Goal: Task Accomplishment & Management: Complete application form

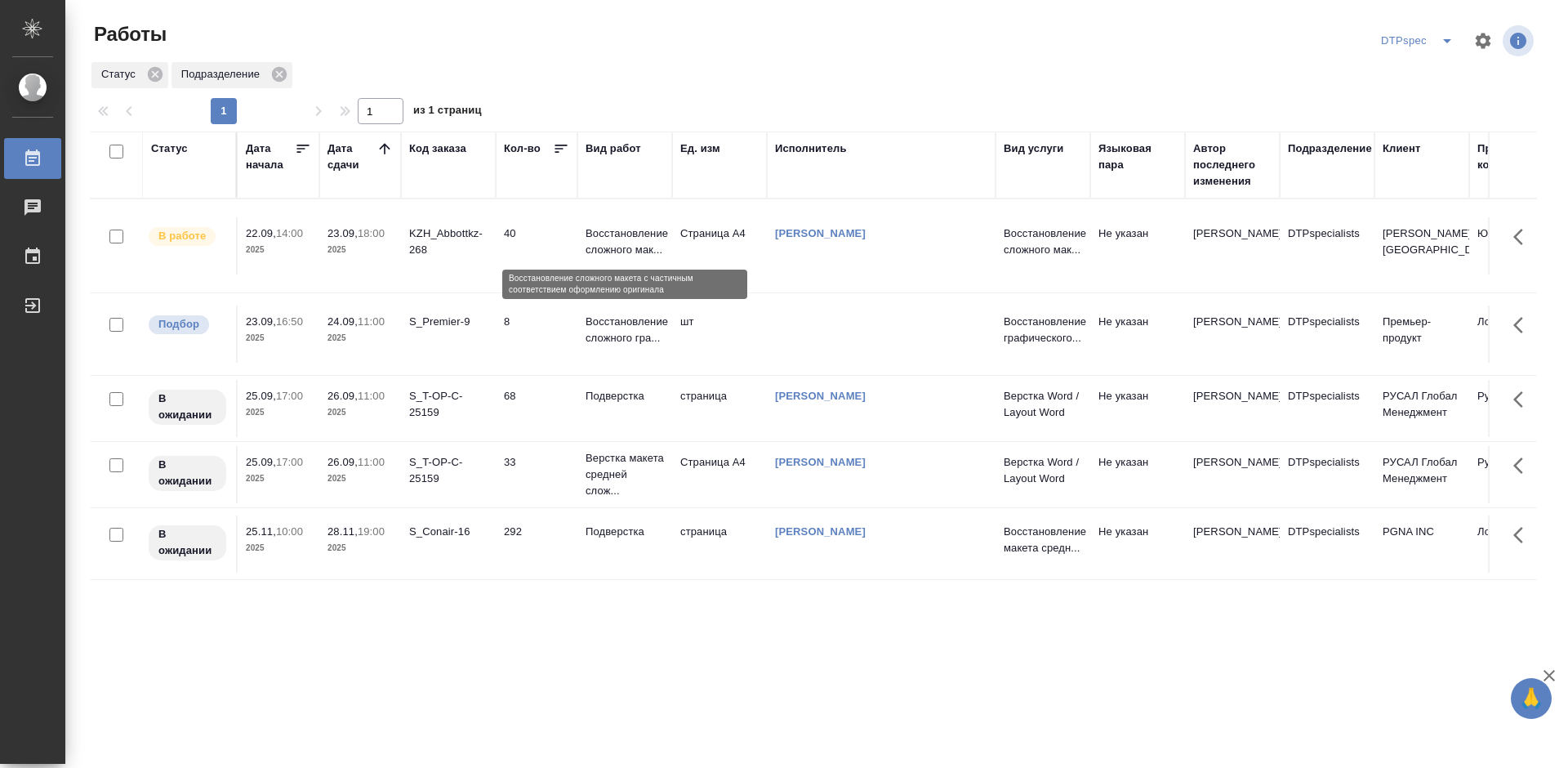
click at [618, 247] on p "Восстановление сложного мак..." at bounding box center [624, 242] width 78 height 33
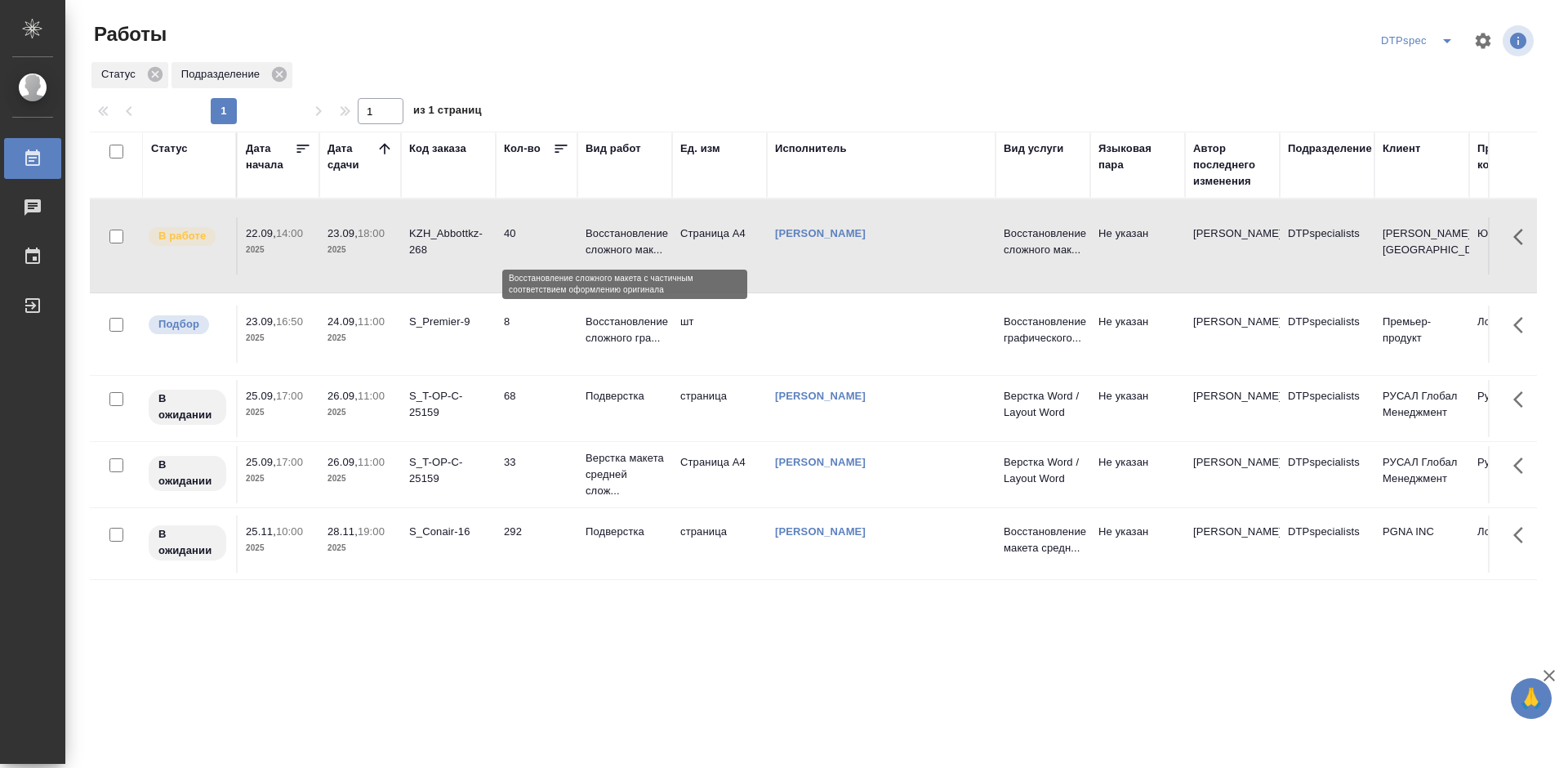
click at [618, 247] on p "Восстановление сложного мак..." at bounding box center [624, 242] width 78 height 33
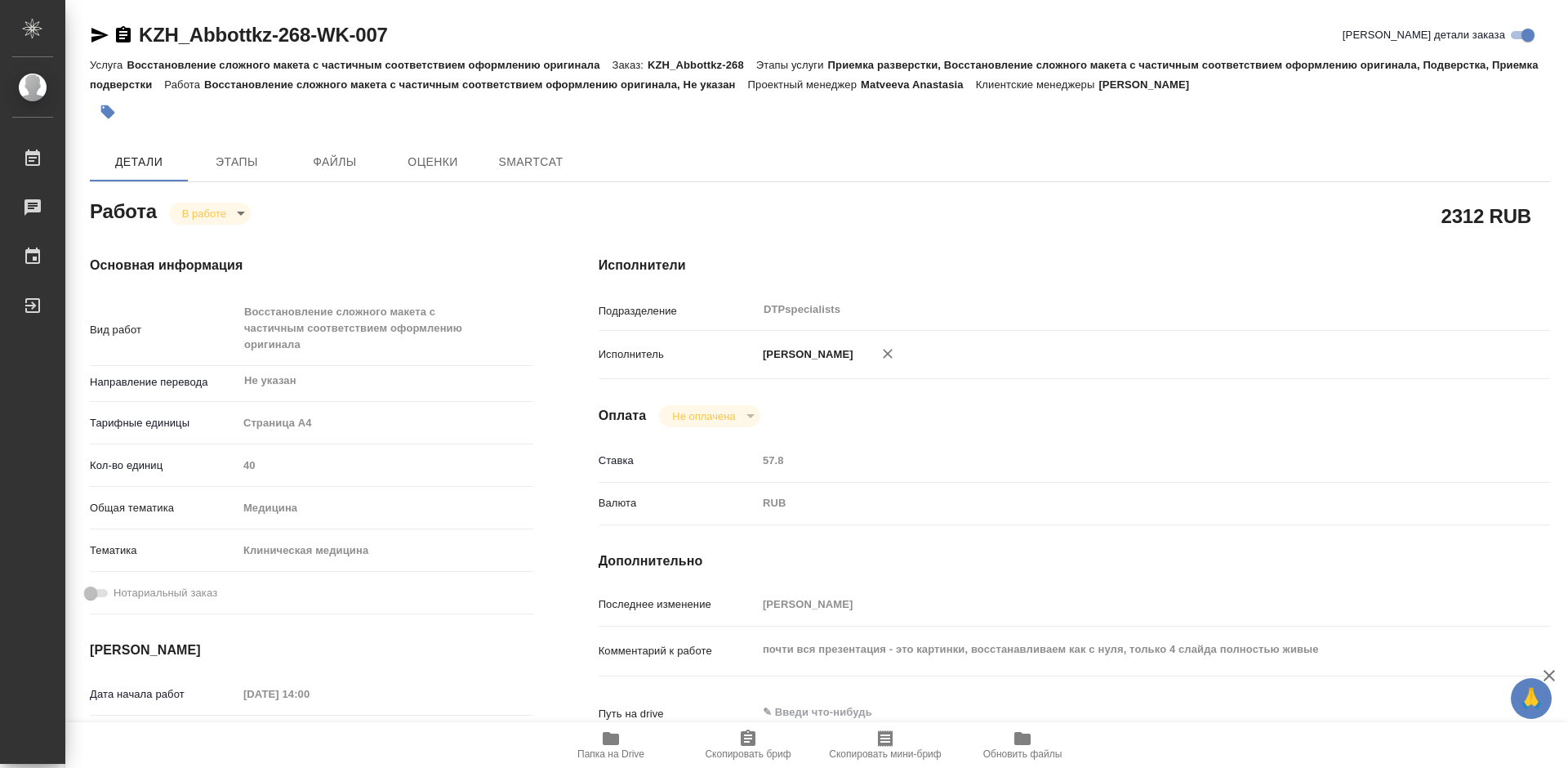
type textarea "x"
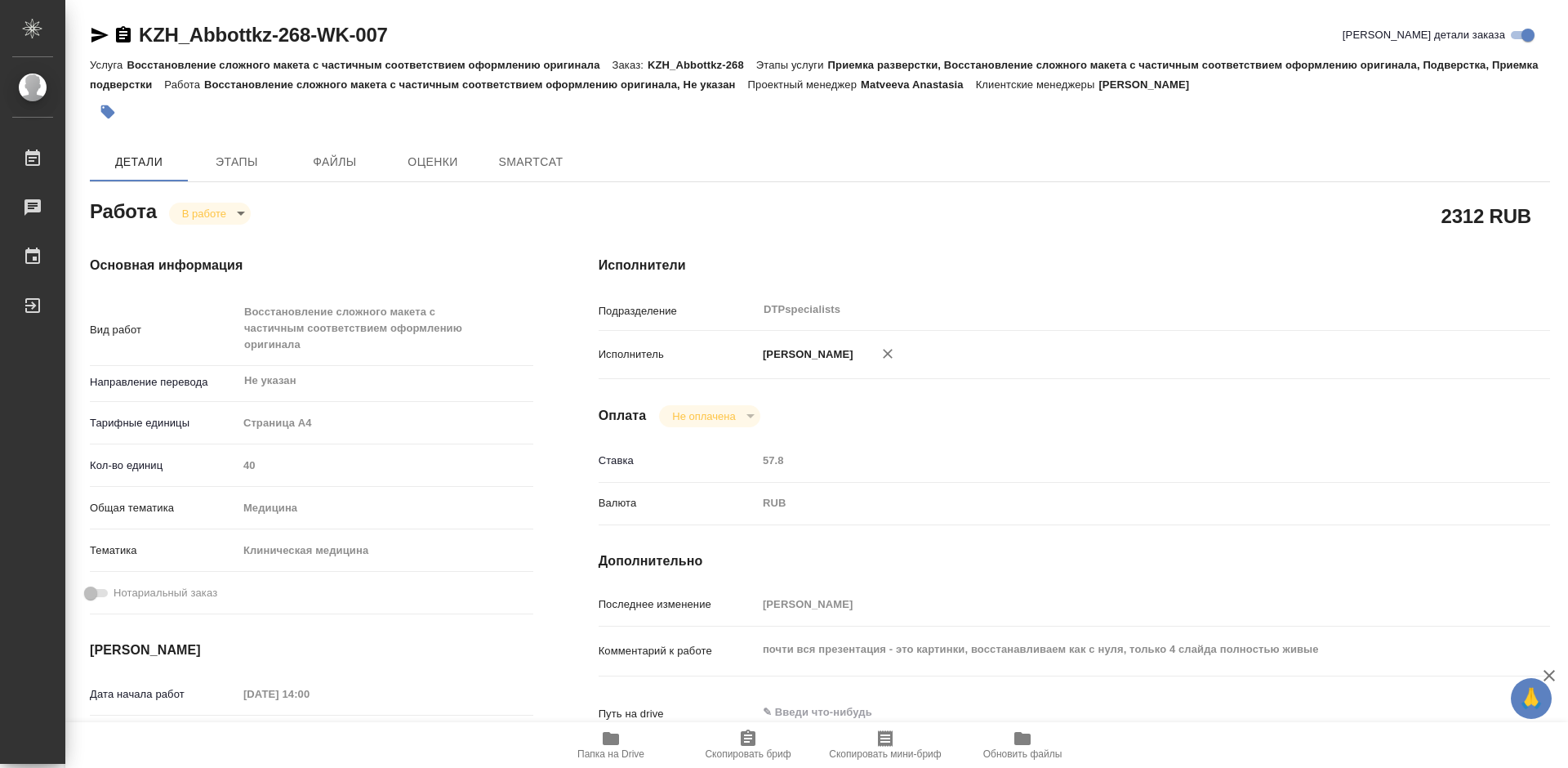
type textarea "x"
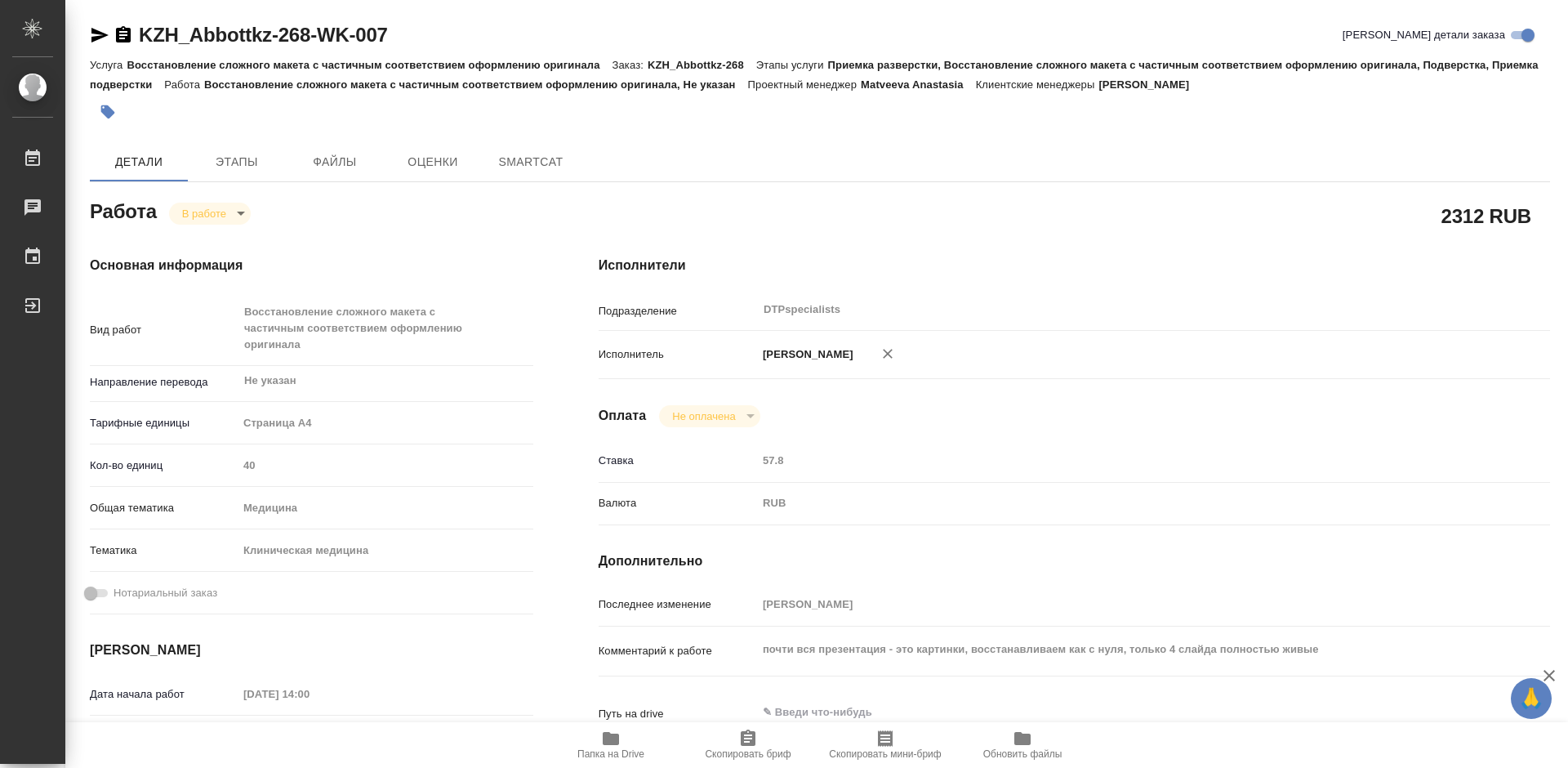
type textarea "x"
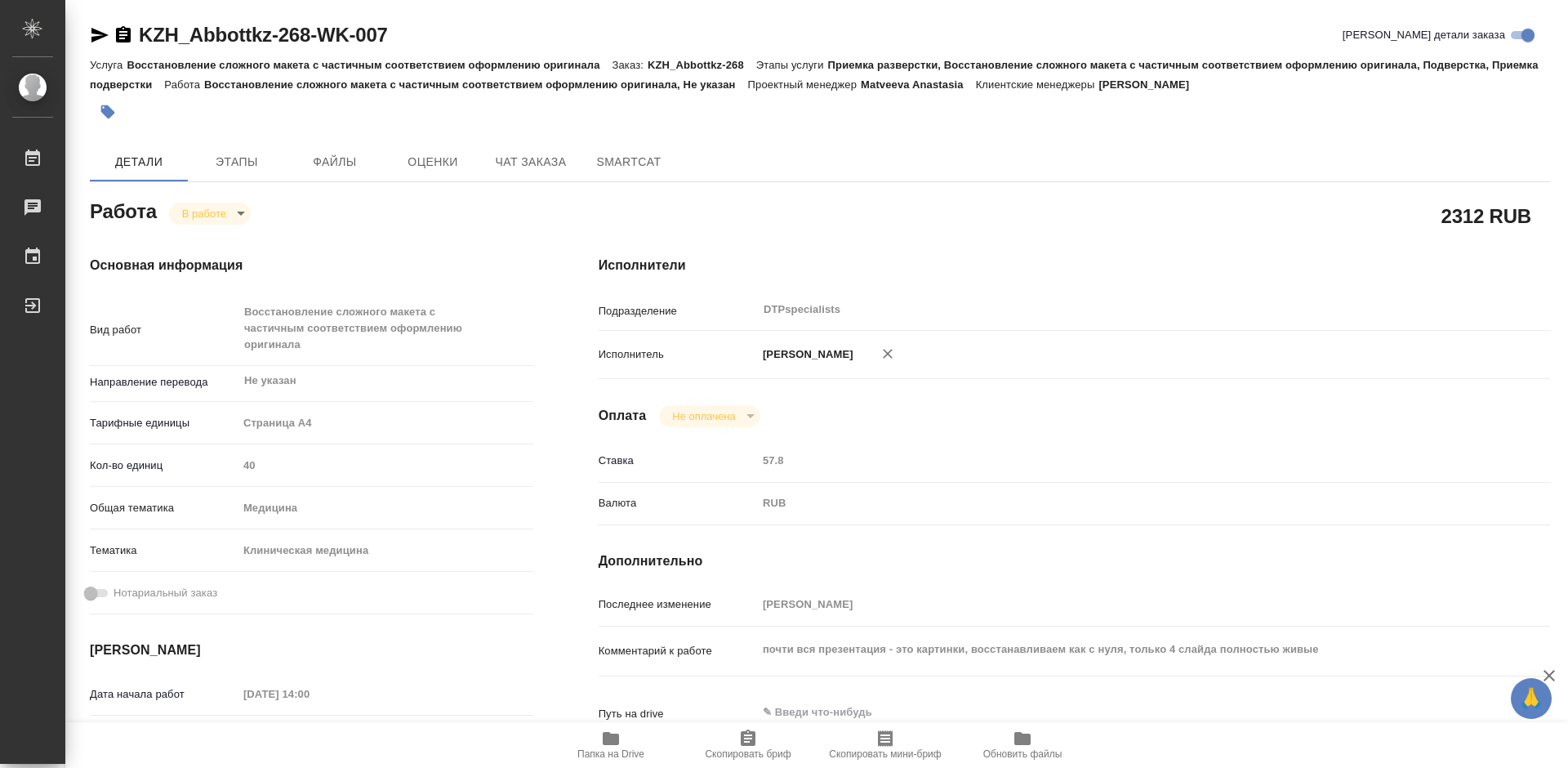
click at [606, 740] on icon "button" at bounding box center [610, 739] width 16 height 13
type textarea "x"
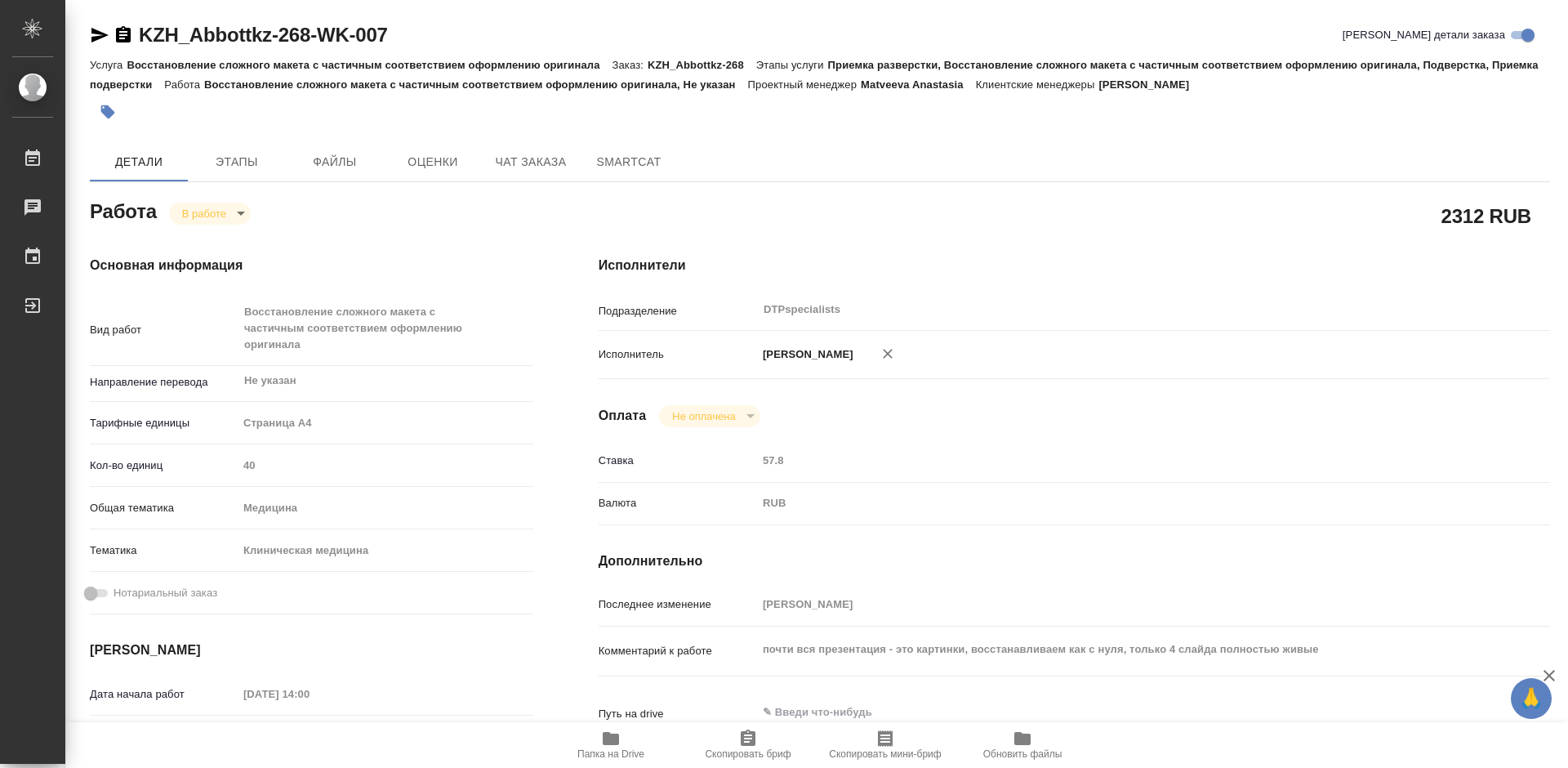
type textarea "x"
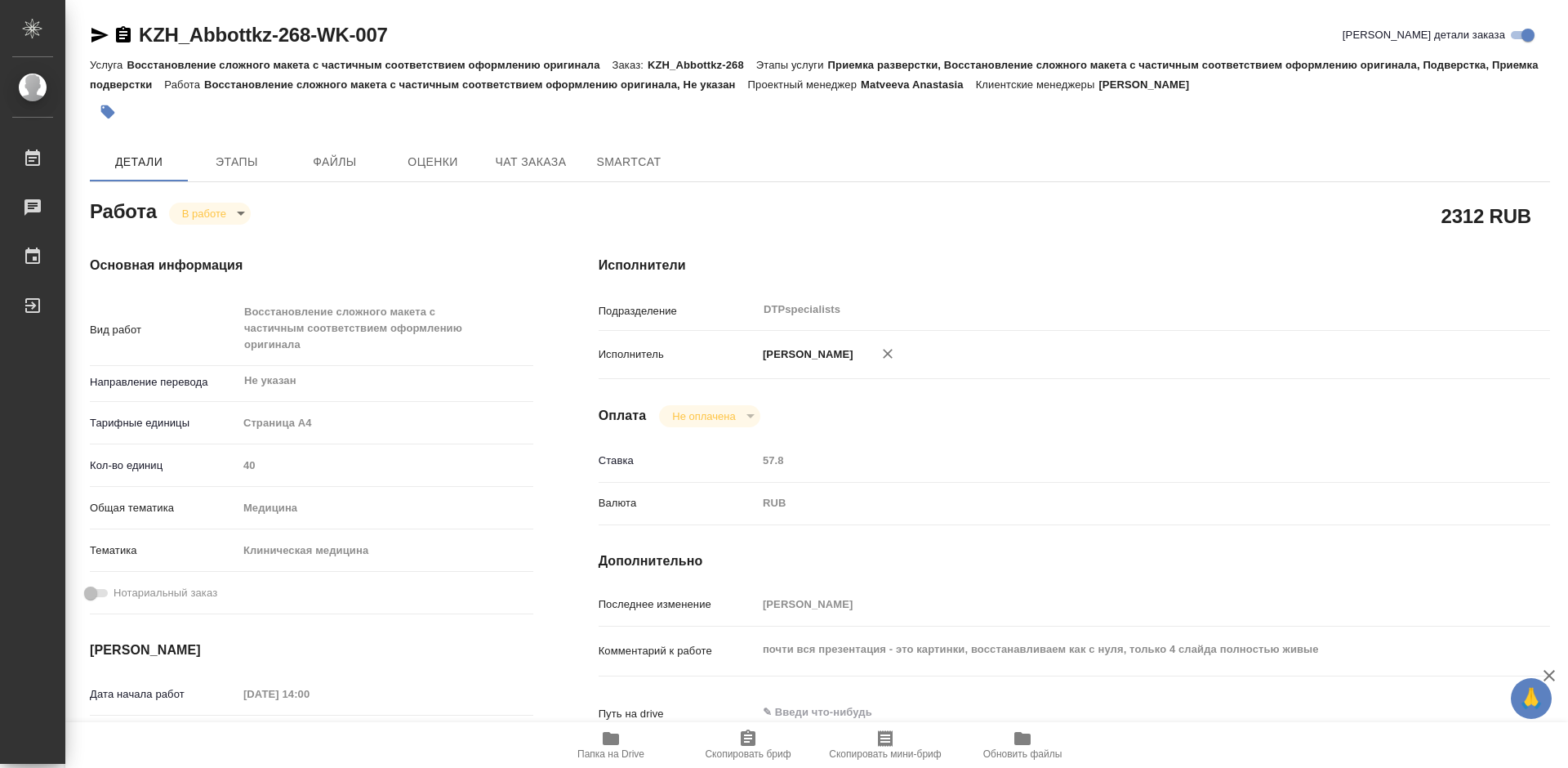
type textarea "x"
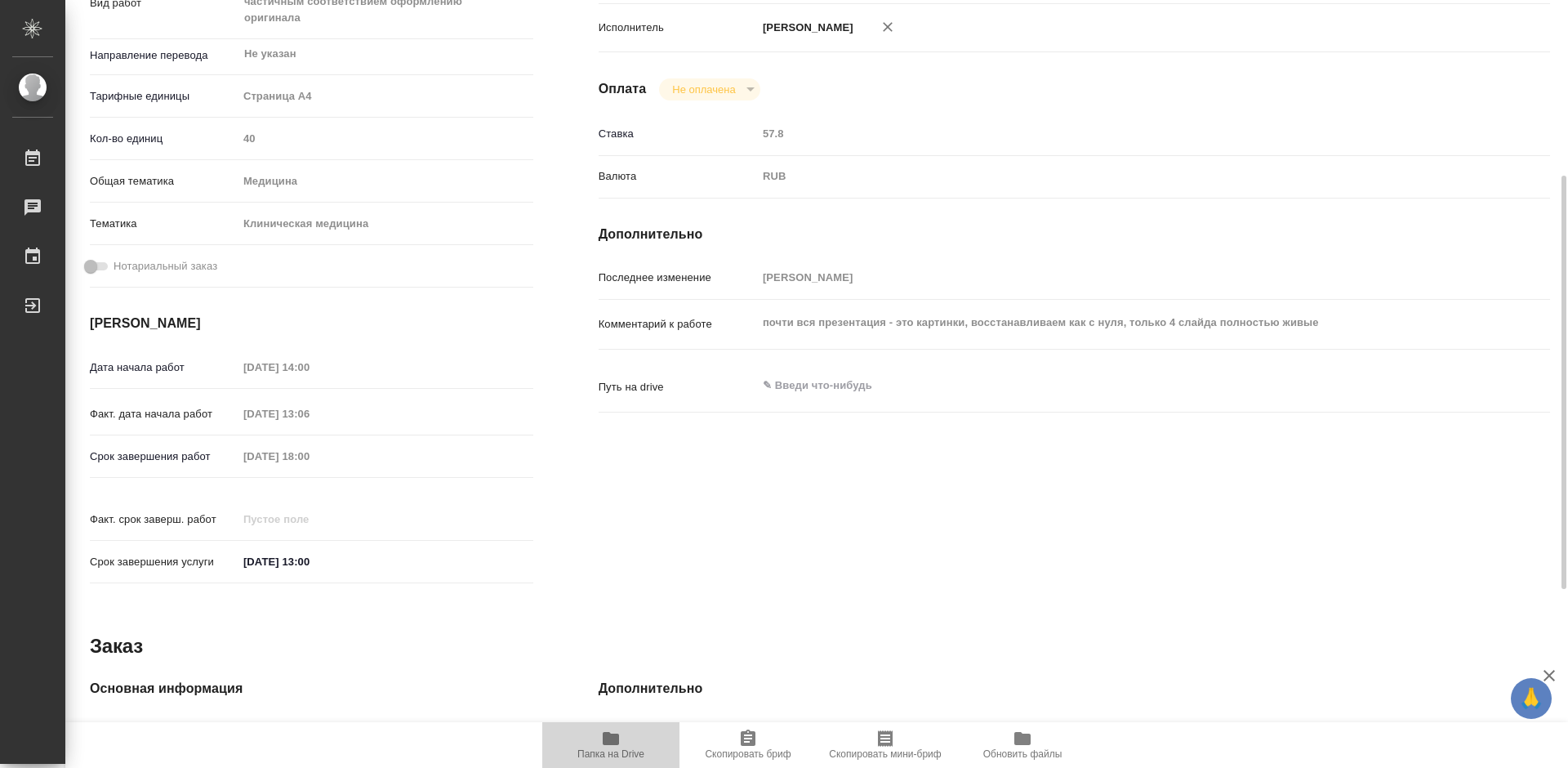
click at [617, 740] on icon "button" at bounding box center [610, 739] width 16 height 13
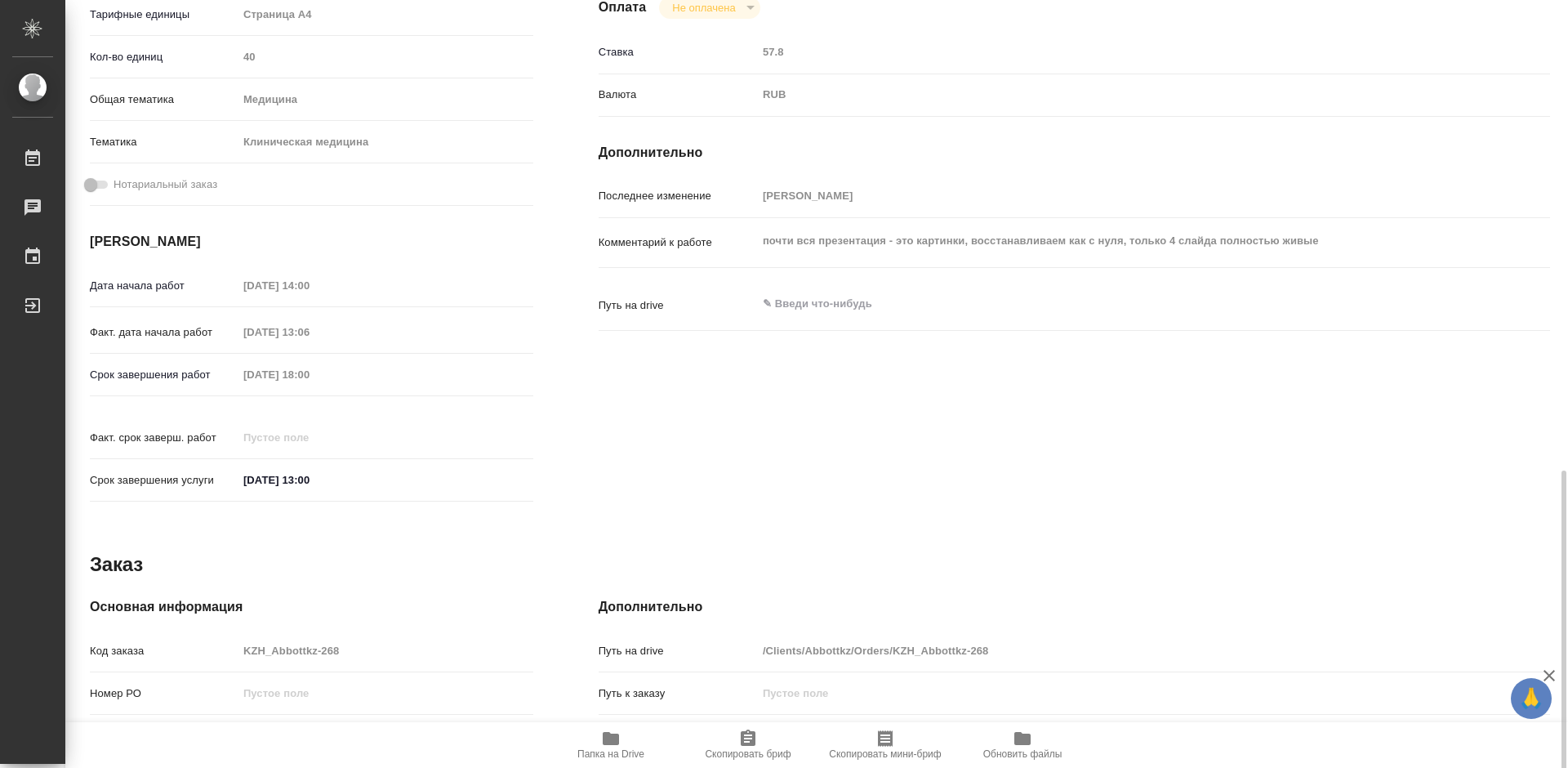
scroll to position [654, 0]
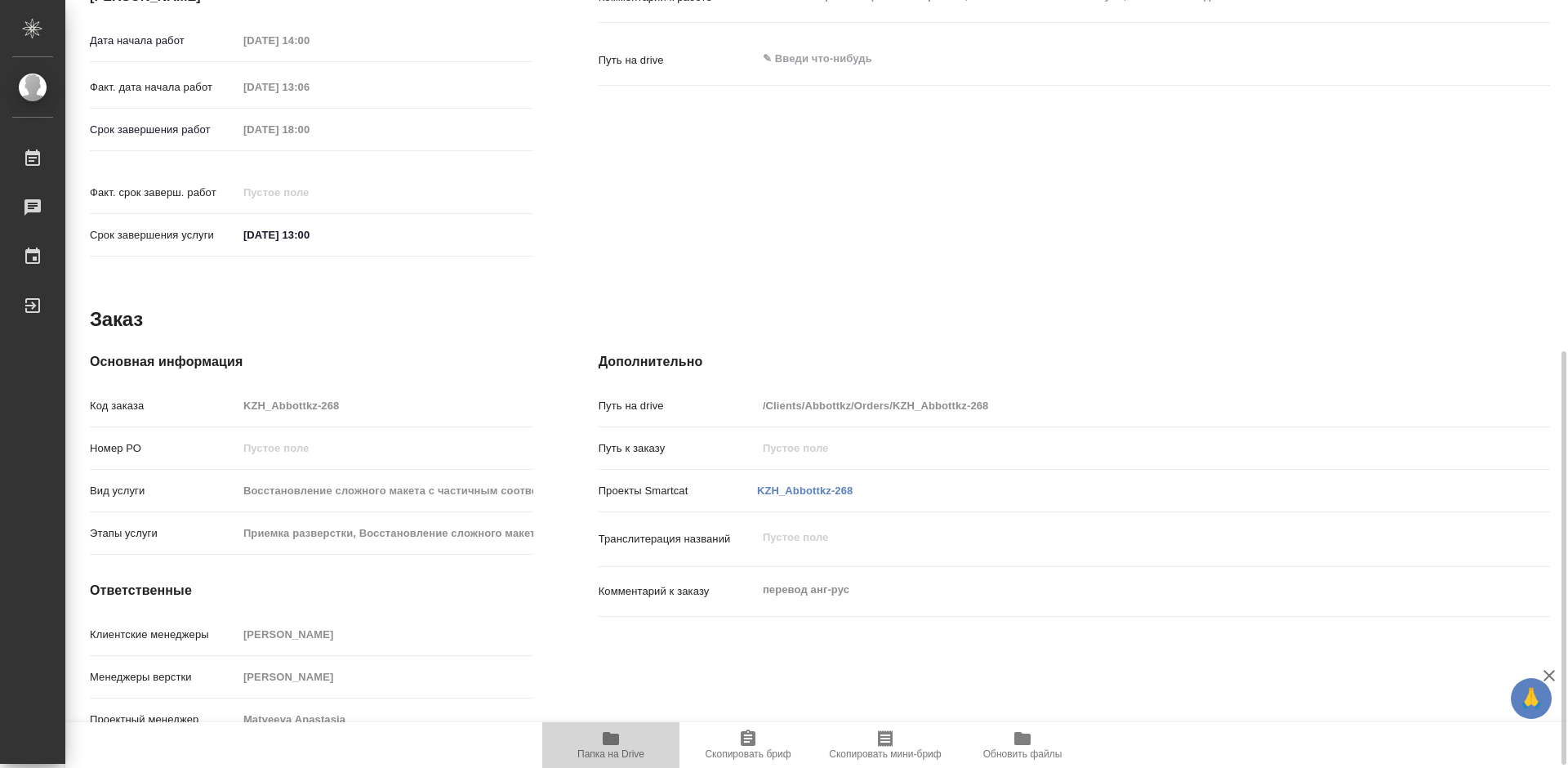
click at [613, 740] on icon "button" at bounding box center [610, 739] width 16 height 13
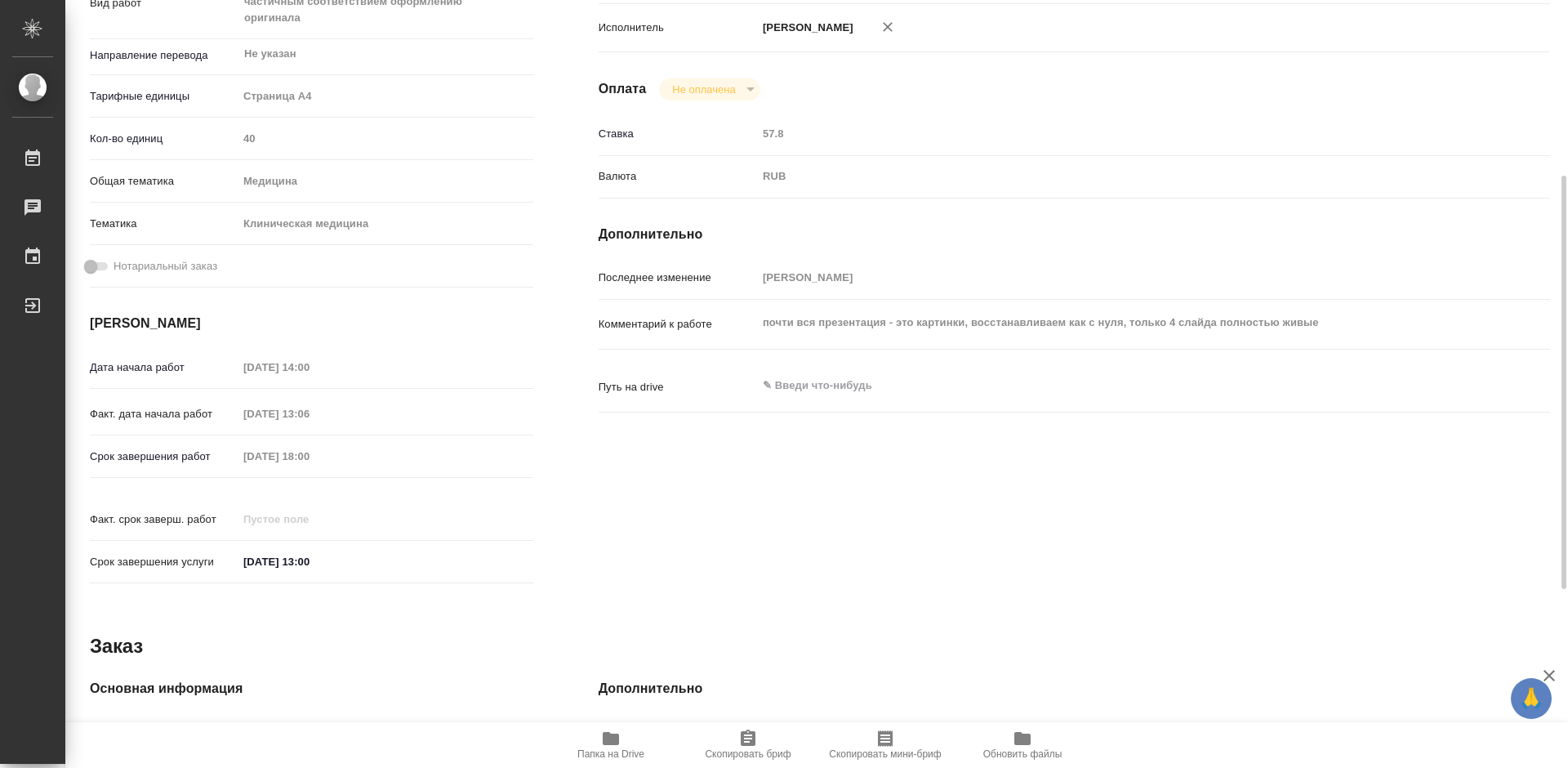
scroll to position [0, 0]
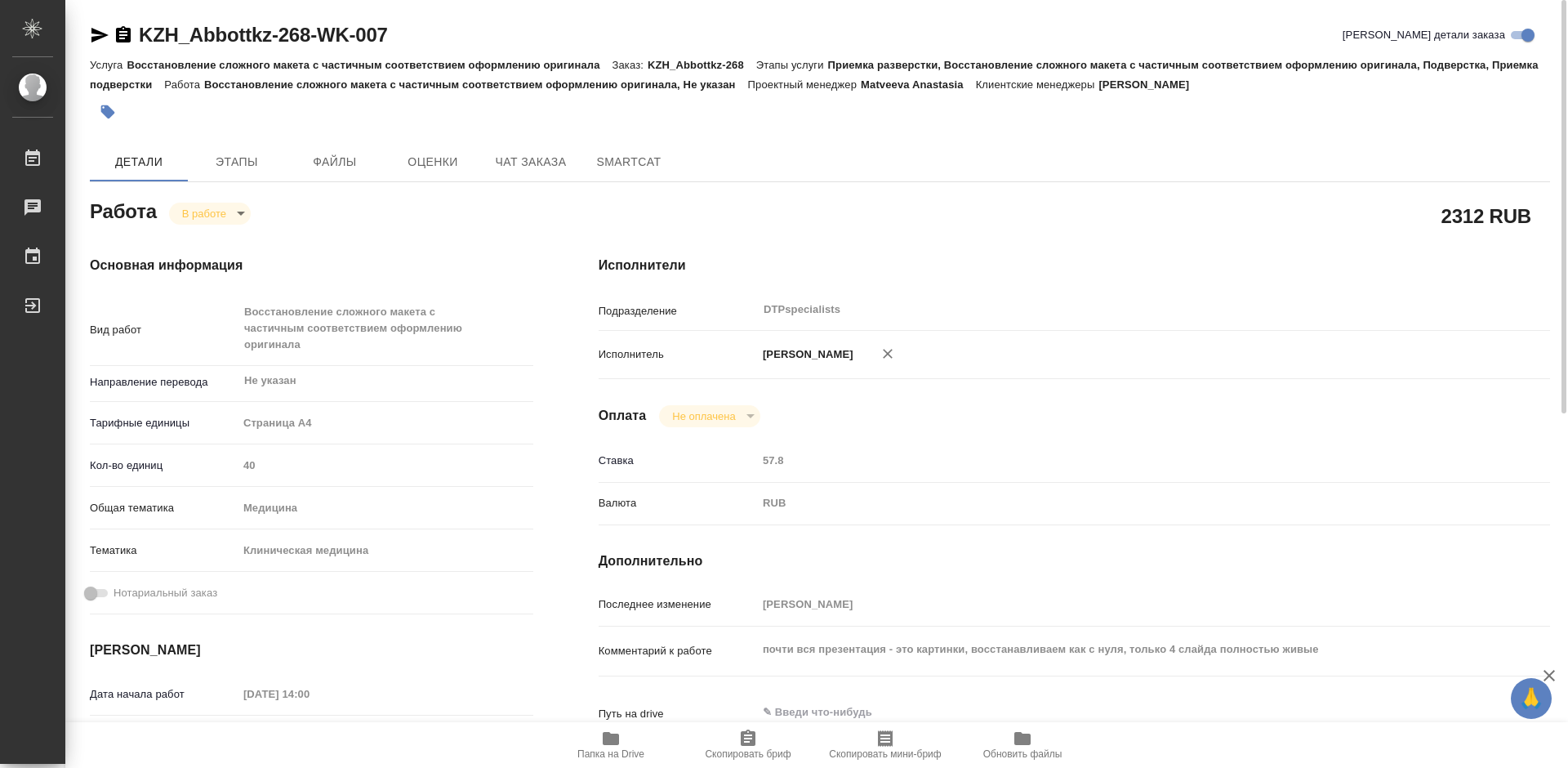
click at [386, 32] on link "KZH_Abbottkz-268-WK-007" at bounding box center [264, 34] width 249 height 22
type textarea "x"
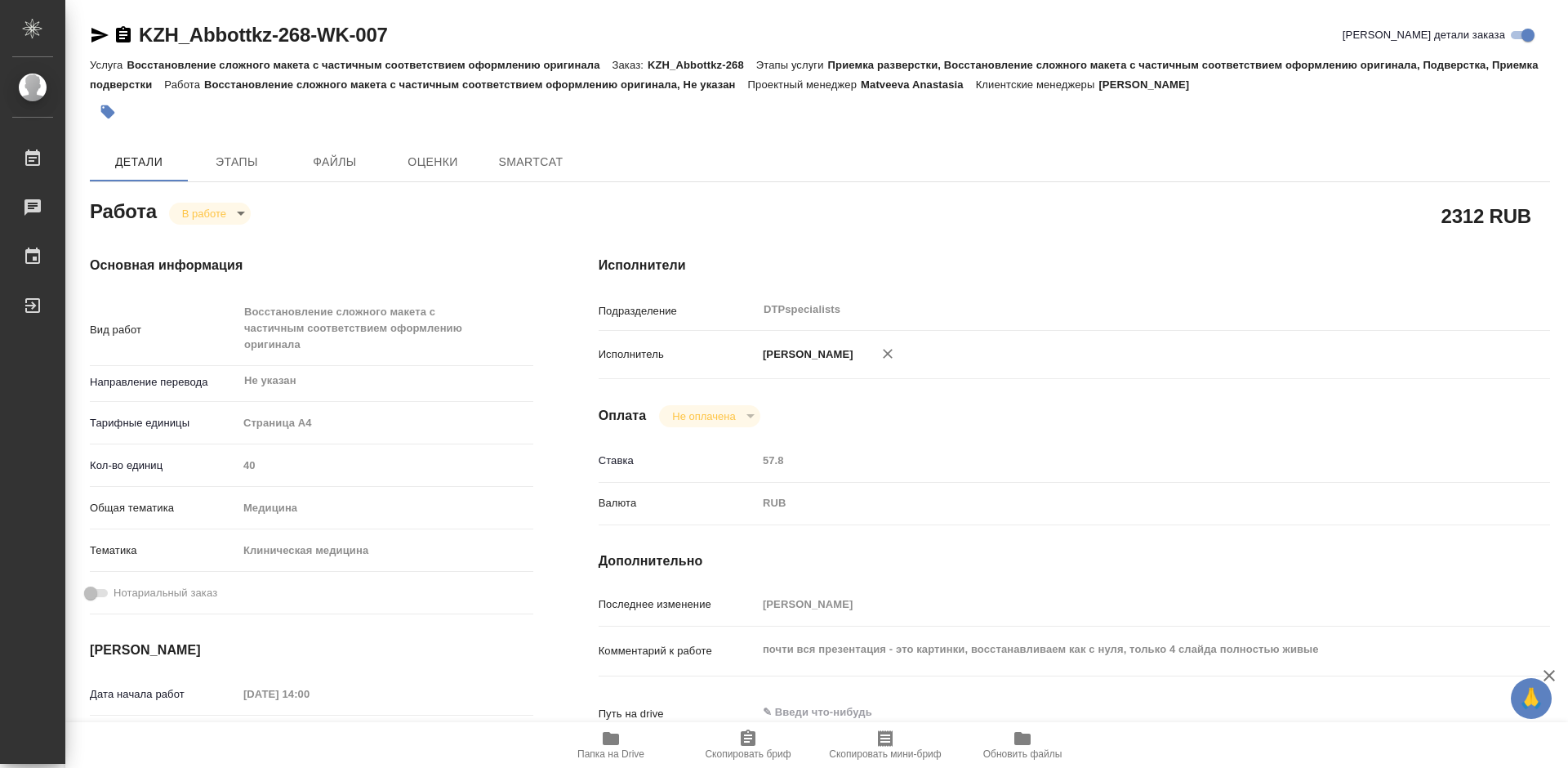
type textarea "x"
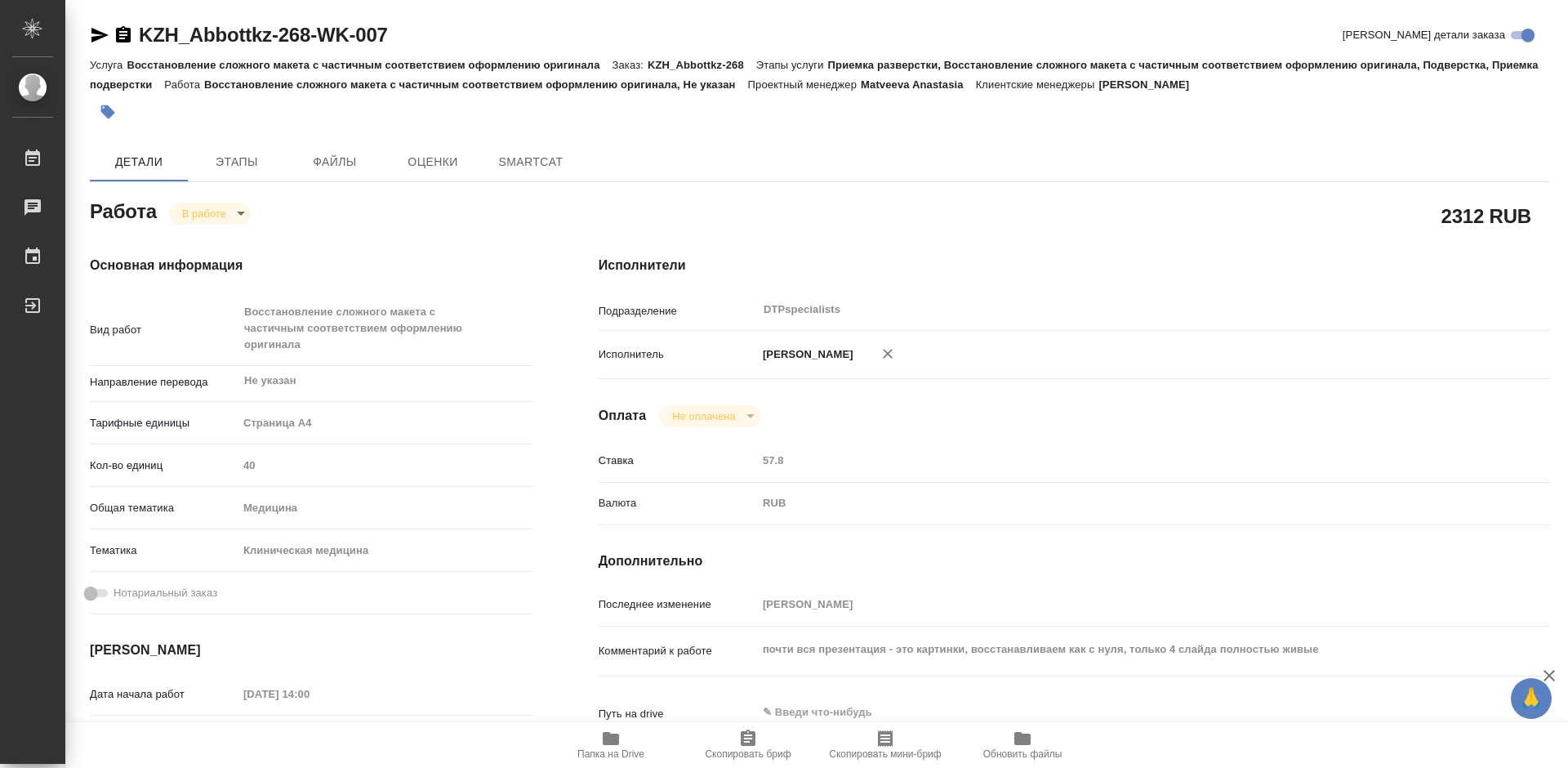
type textarea "x"
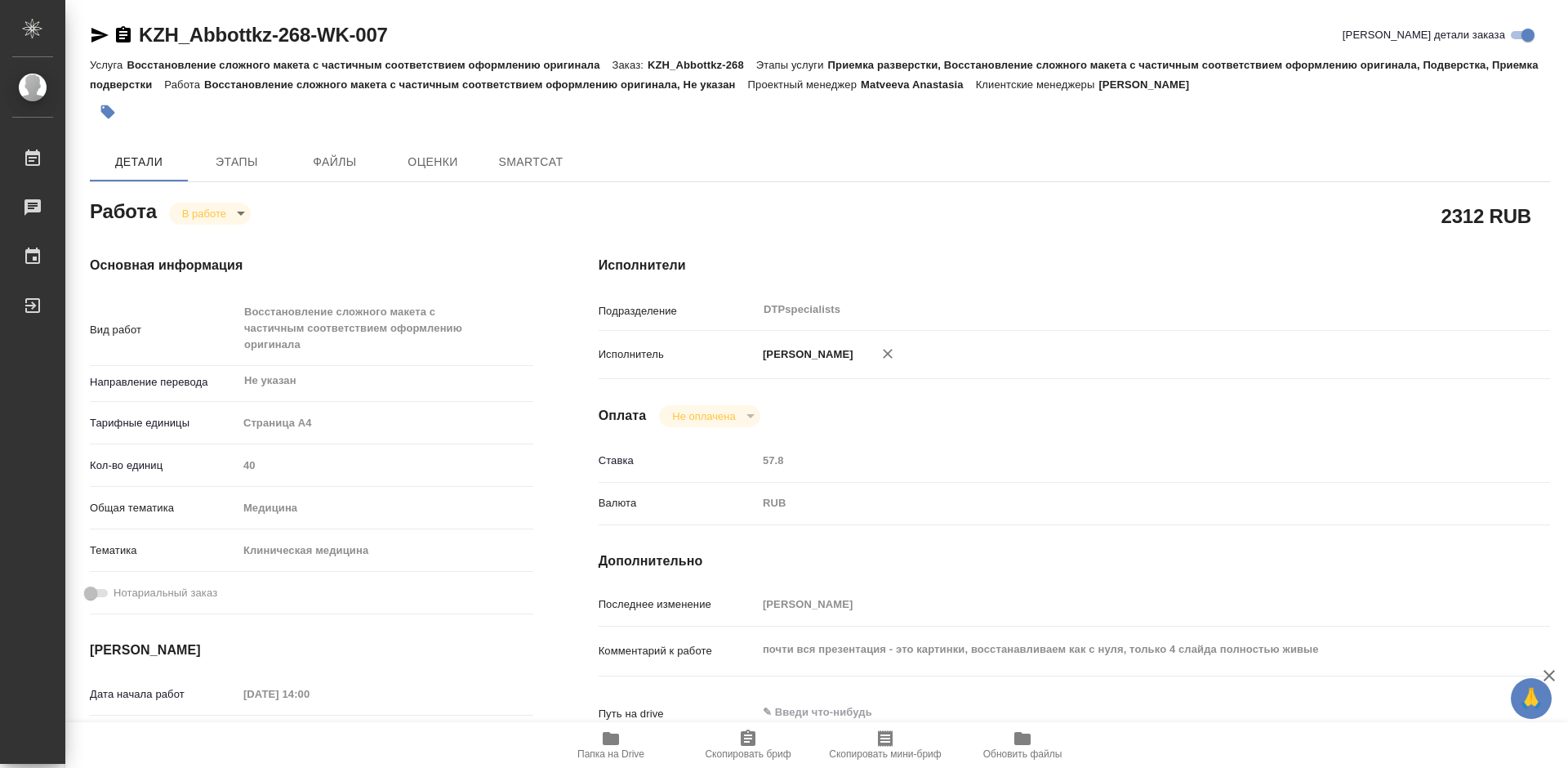
type textarea "x"
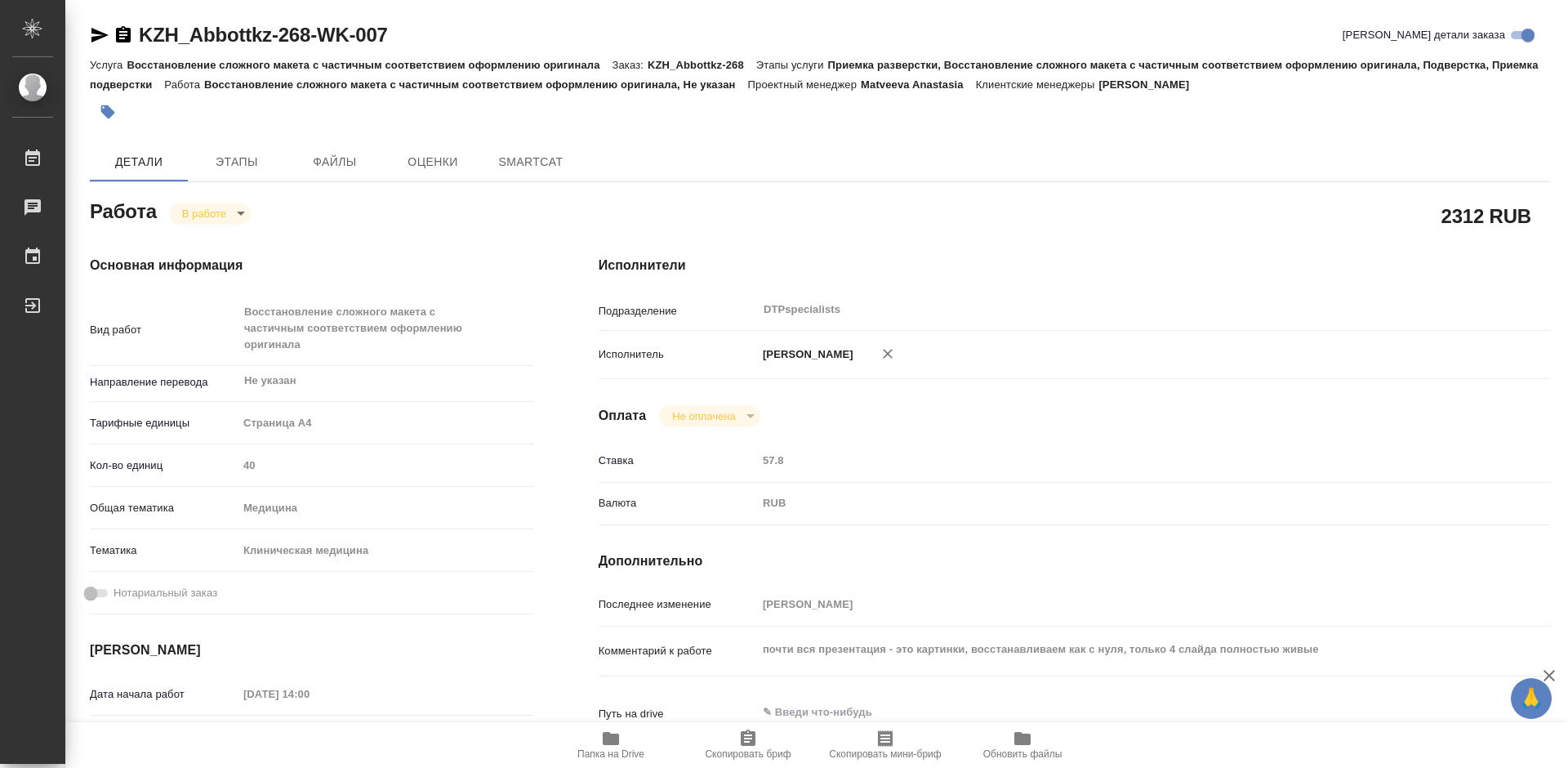
type textarea "x"
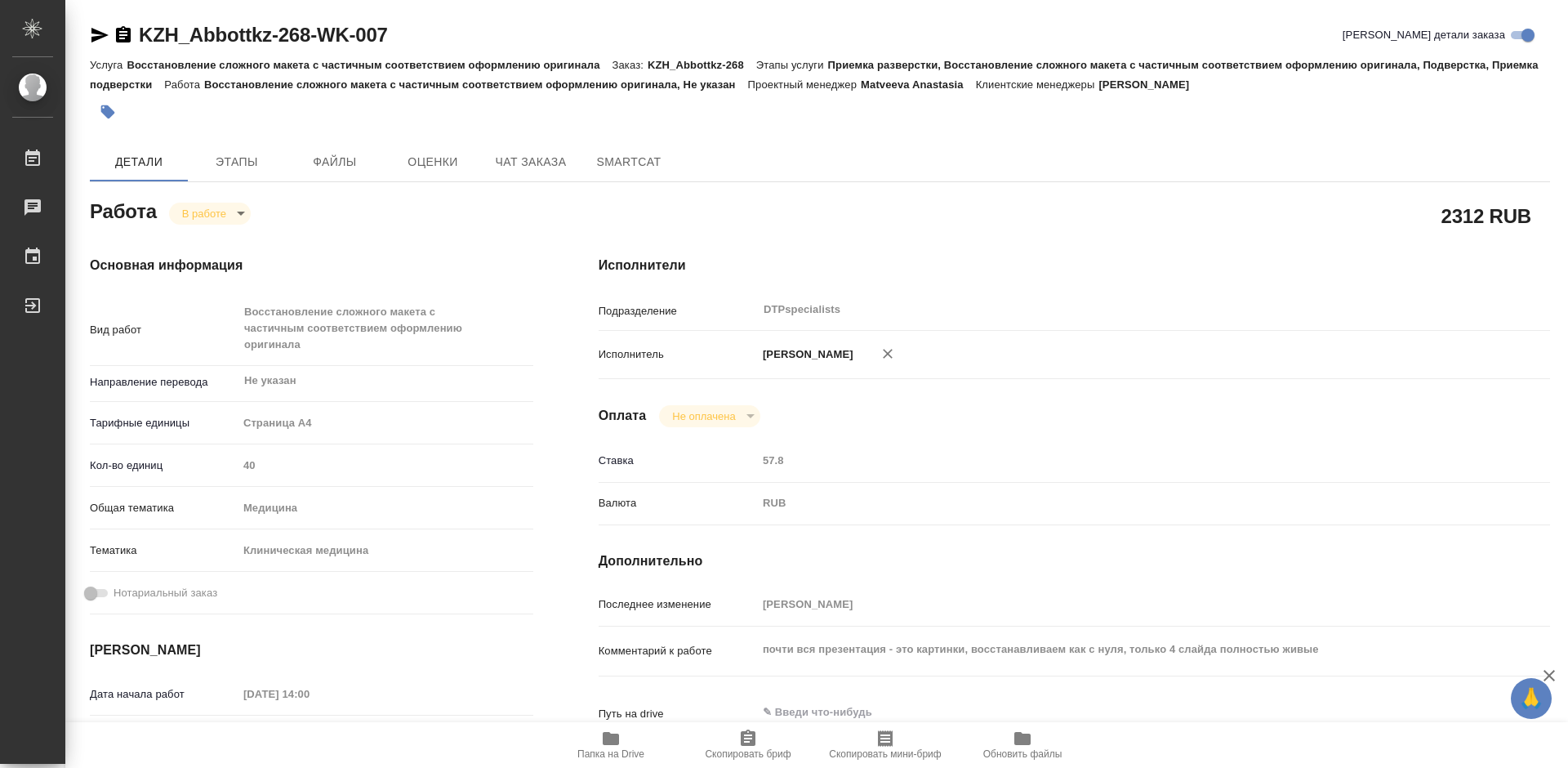
type textarea "x"
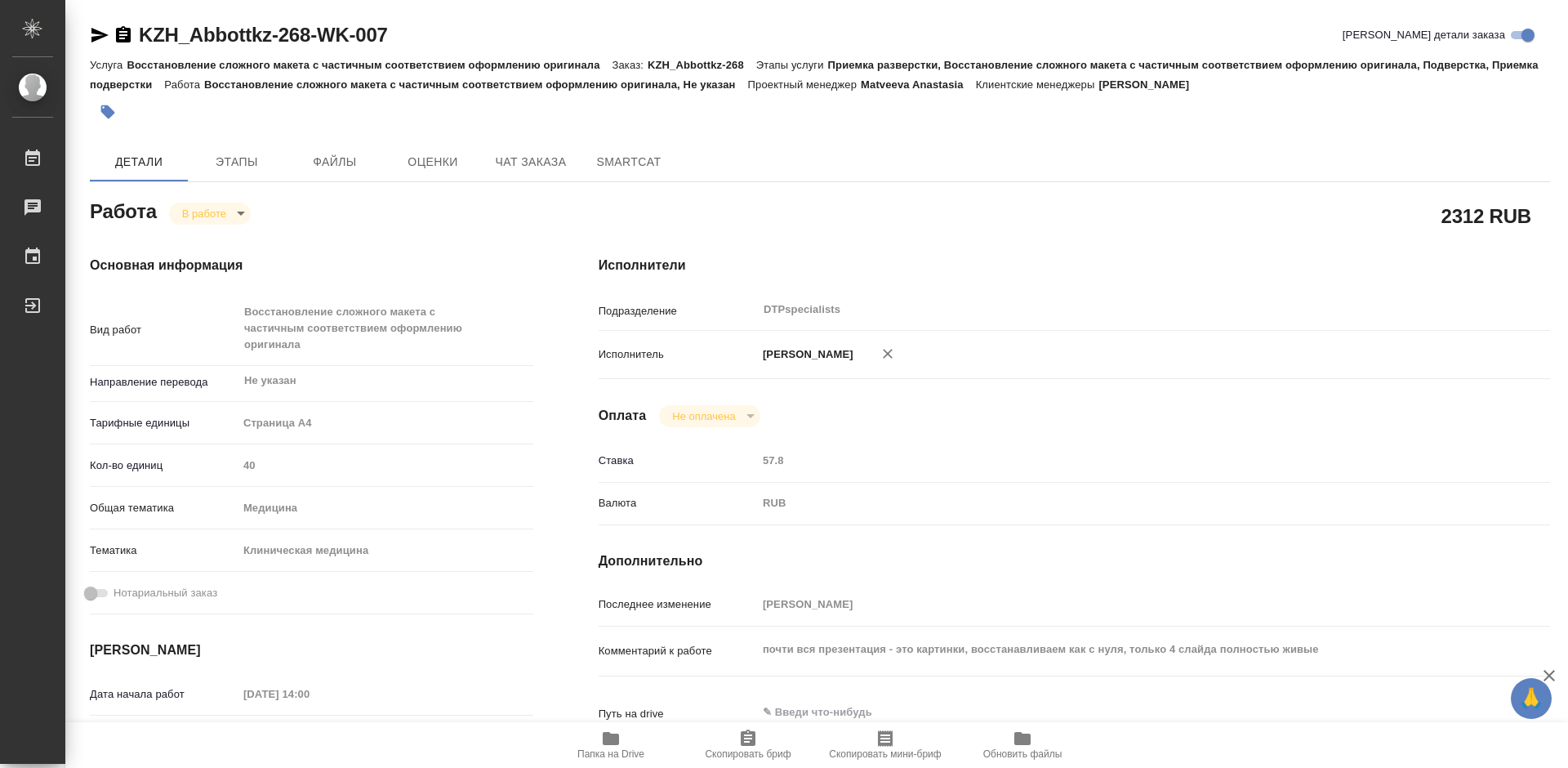
type textarea "x"
click at [196, 220] on body "🙏 .cls-1 fill:#fff; AWATERA Работы 0 Чаты График Выйти KZH_Abbottkz-268-WK-007 …" at bounding box center [784, 384] width 1568 height 768
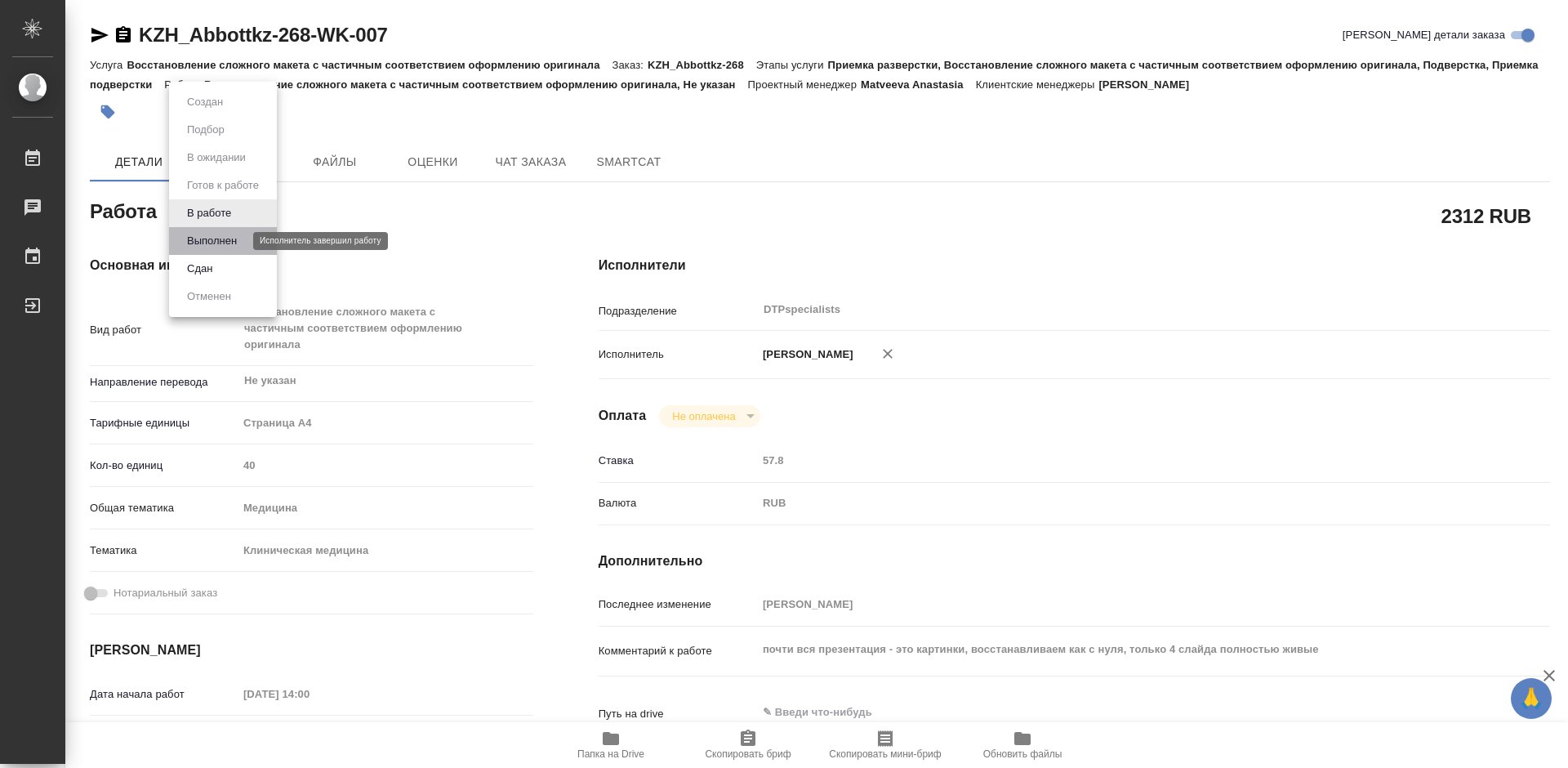
click at [197, 233] on button "Выполнен" at bounding box center [212, 241] width 60 height 18
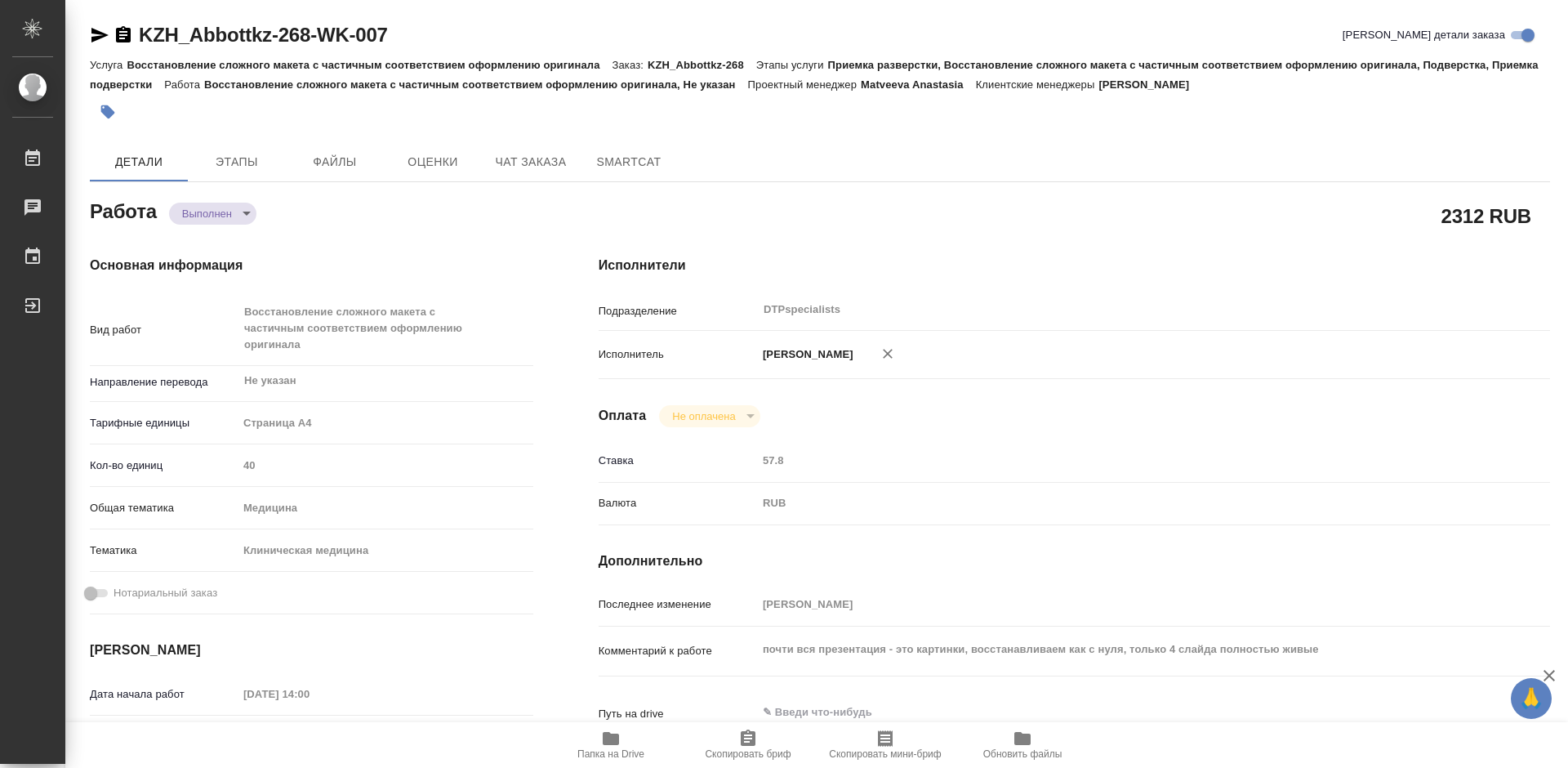
type textarea "x"
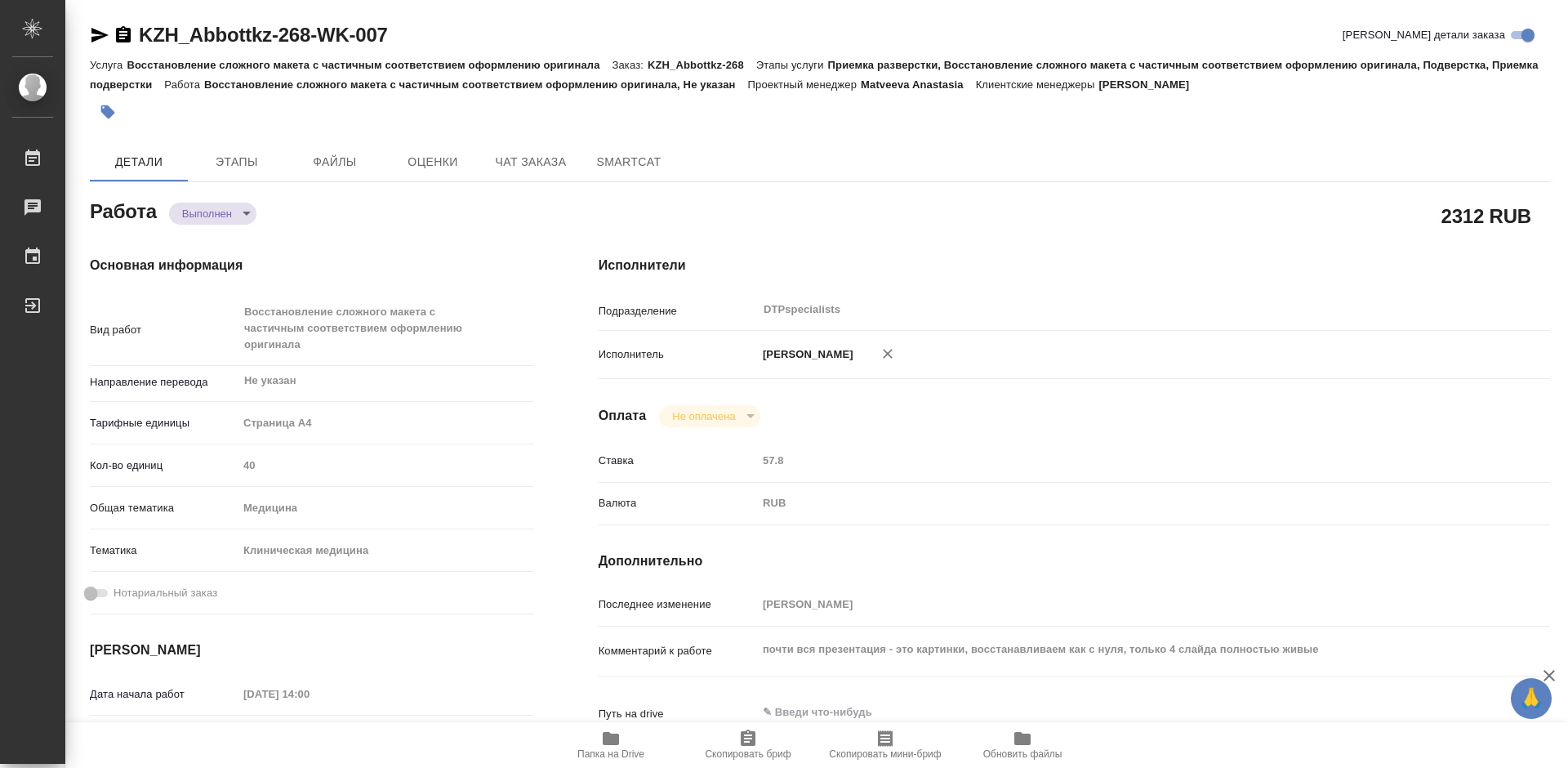
type textarea "x"
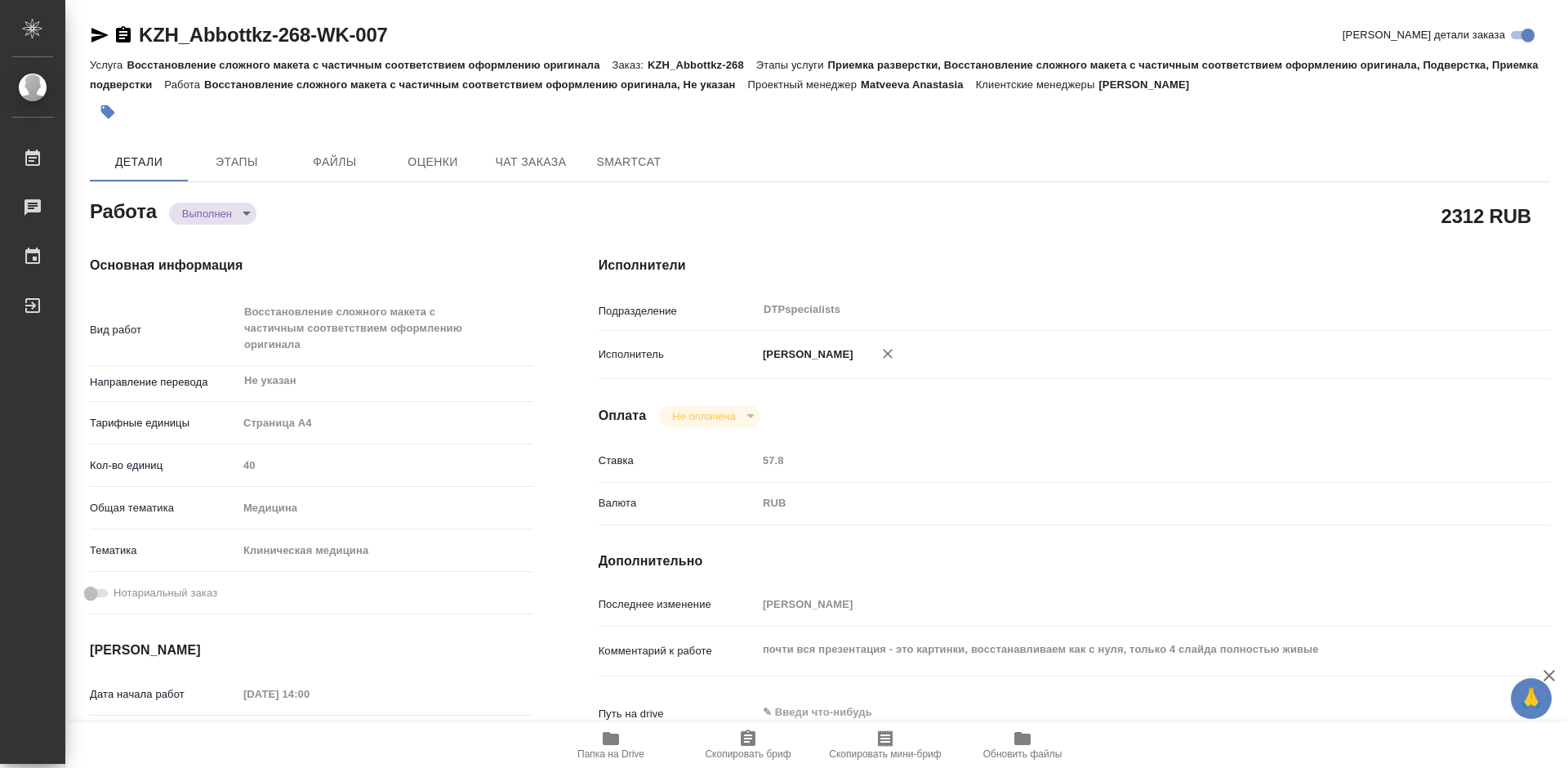
type textarea "x"
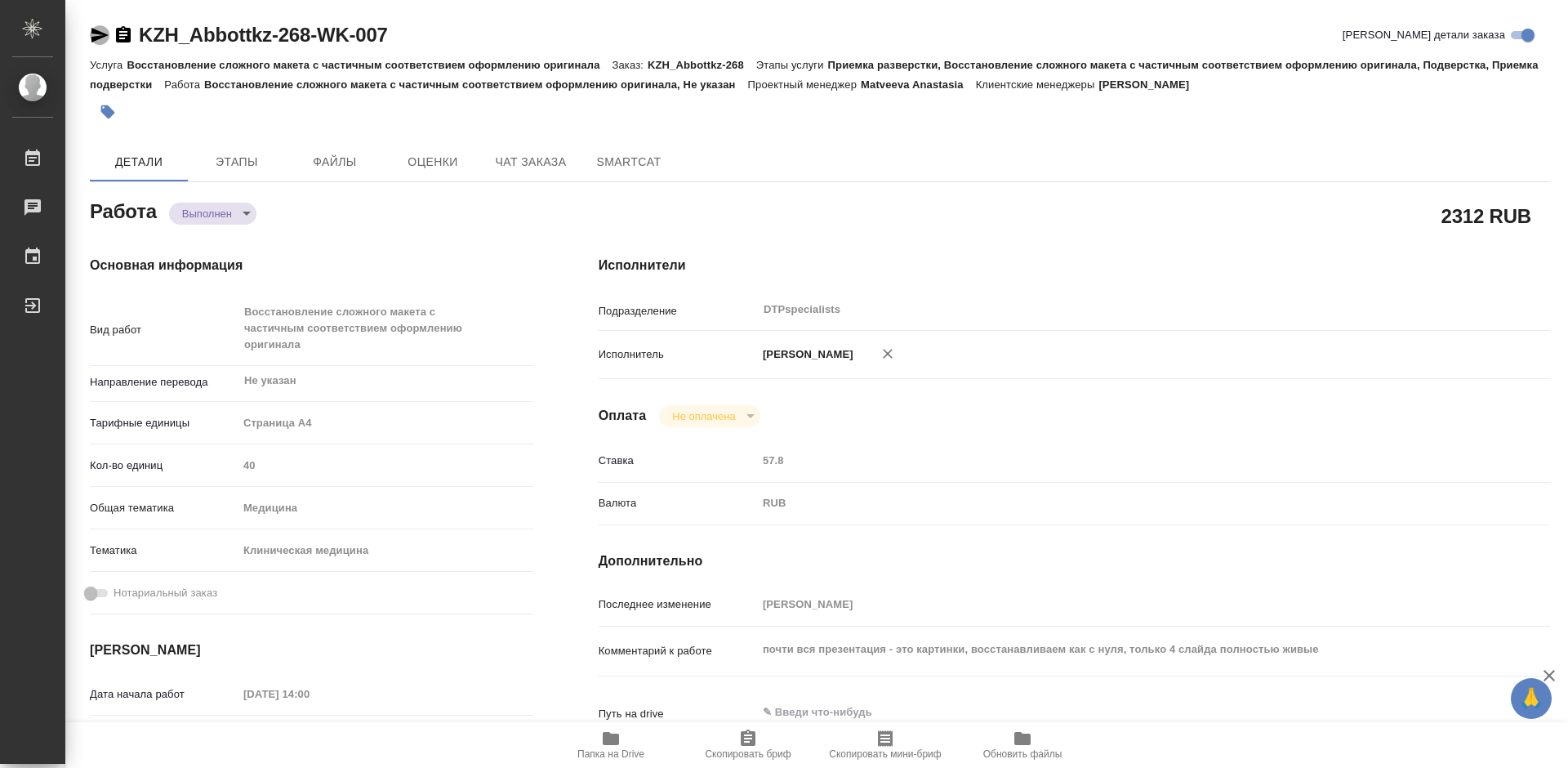
click at [99, 39] on icon "button" at bounding box center [100, 35] width 17 height 15
